Goal: Download file/media

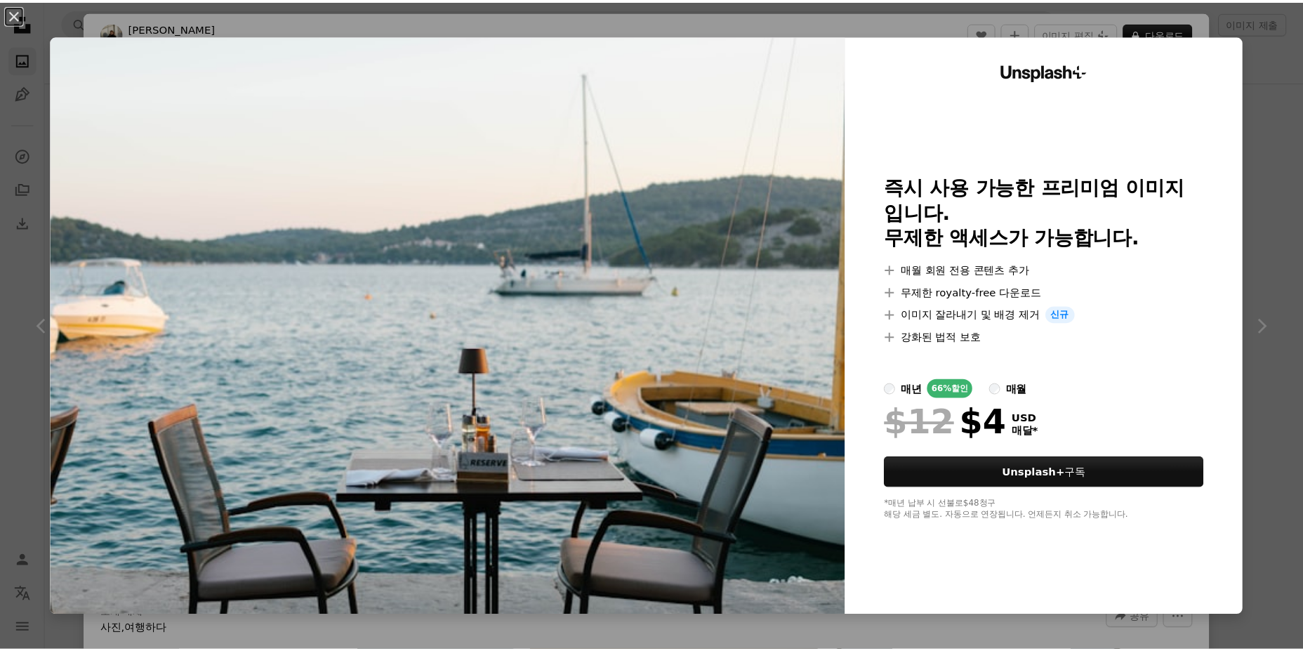
scroll to position [1404, 0]
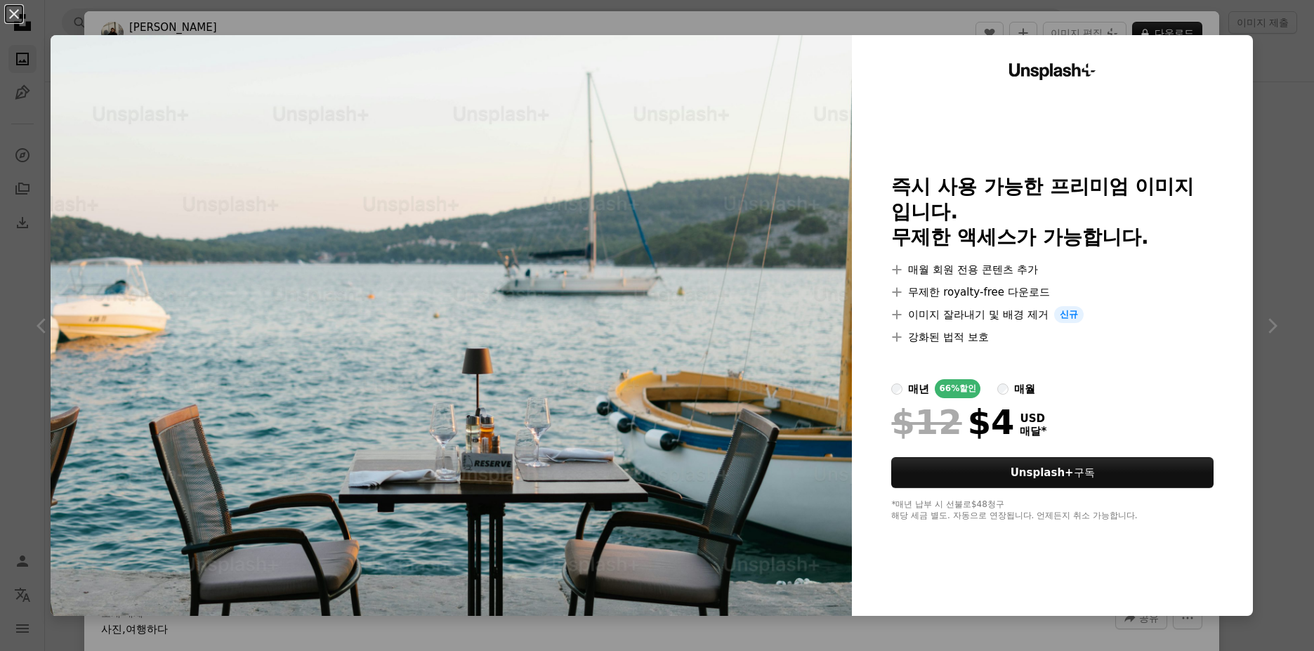
click at [1242, 45] on div "An X shape Unsplash+ 즉시 사용 가능한 프리미엄 이미지입니다. 무제한 액세스가 가능합니다. A plus sign 매월 회원 전…" at bounding box center [657, 325] width 1314 height 651
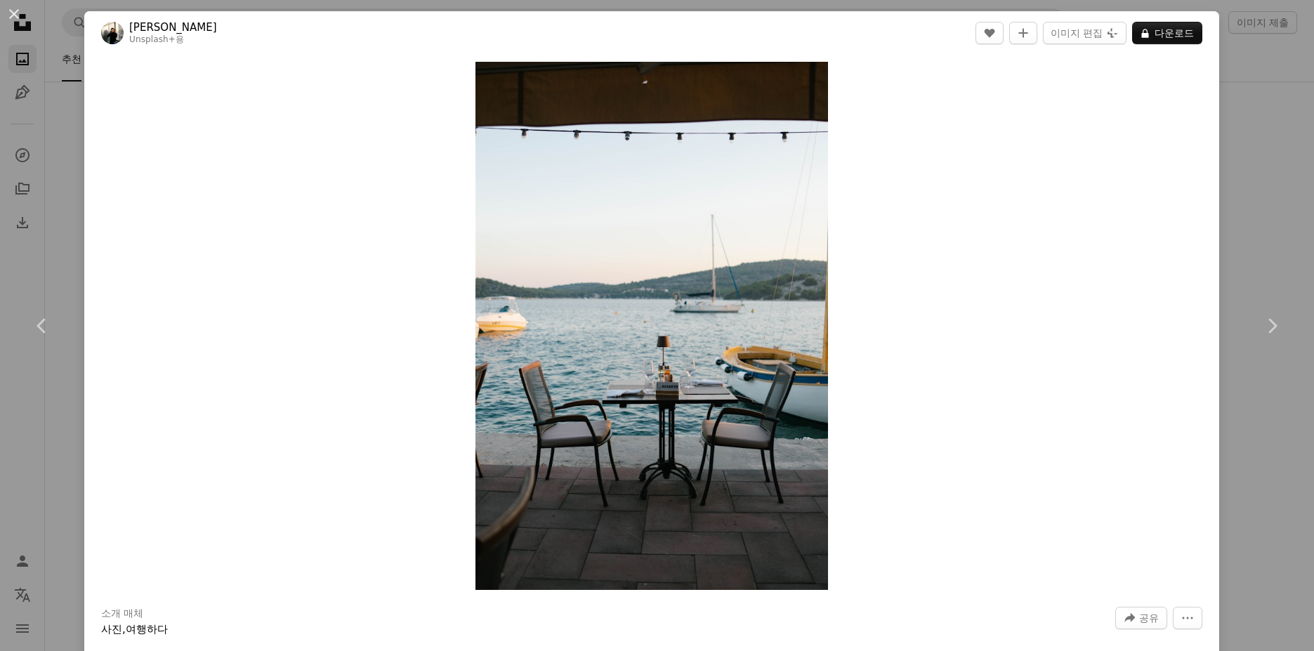
click at [1264, 119] on div "An X shape Chevron left Chevron right Giulia Squillace Unsplash+ 용 A heart A pl…" at bounding box center [657, 325] width 1314 height 651
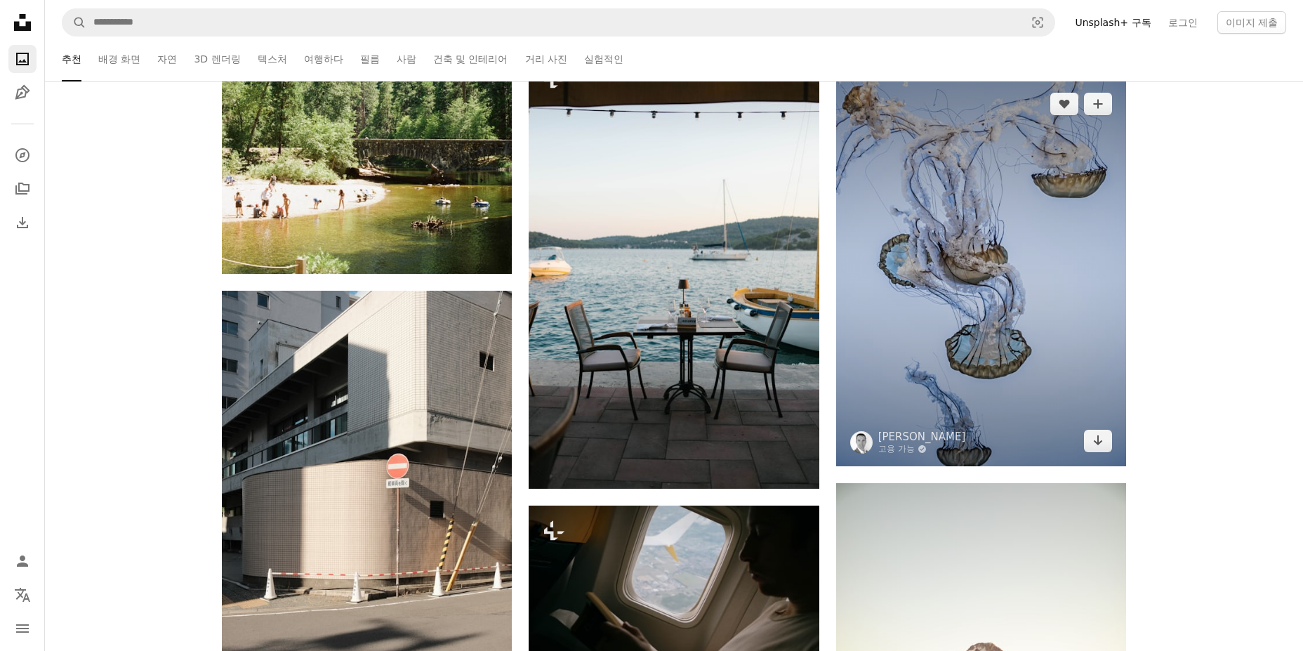
click at [1052, 205] on img at bounding box center [981, 272] width 290 height 387
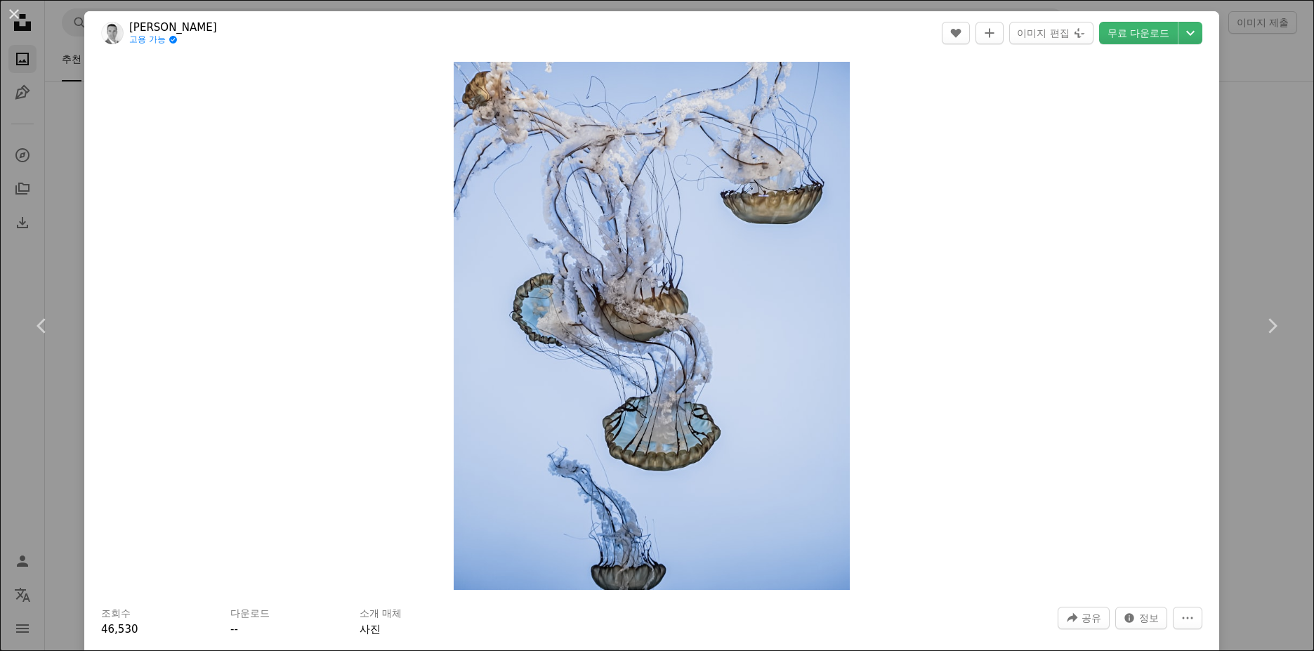
click at [1229, 127] on div "An X shape Chevron left Chevron right [PERSON_NAME] 고용 가능 A checkmark inside of…" at bounding box center [657, 325] width 1314 height 651
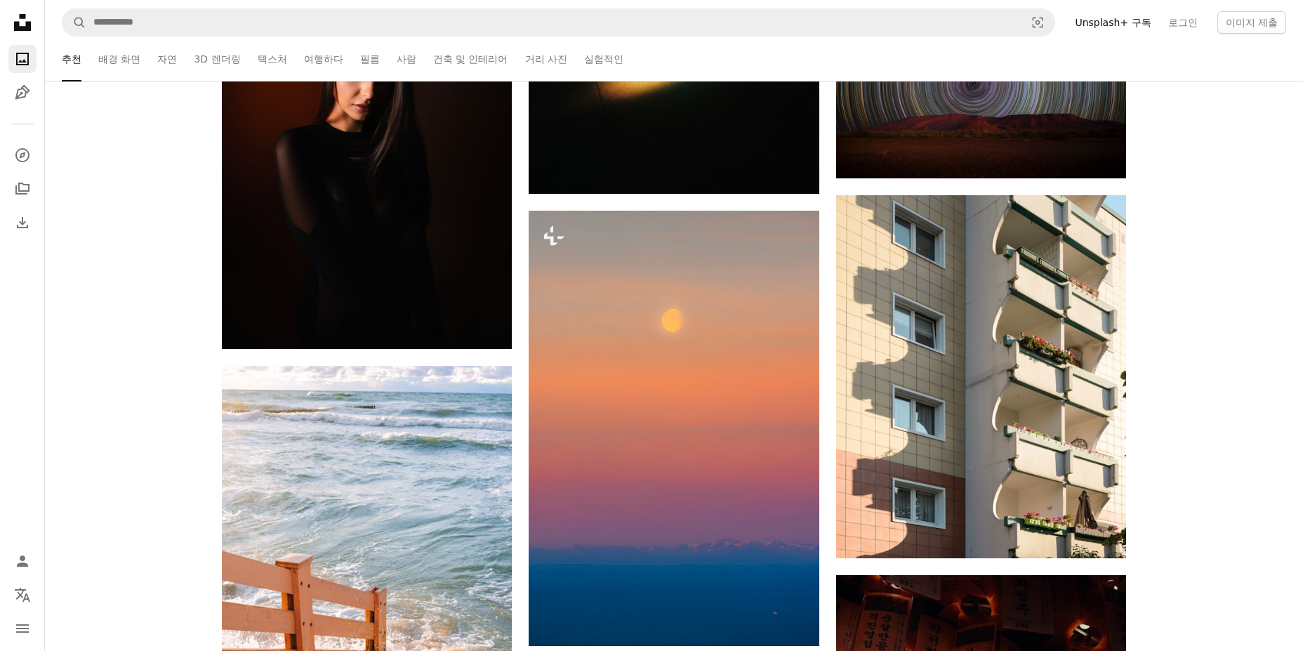
scroll to position [4704, 0]
